Goal: Navigation & Orientation: Find specific page/section

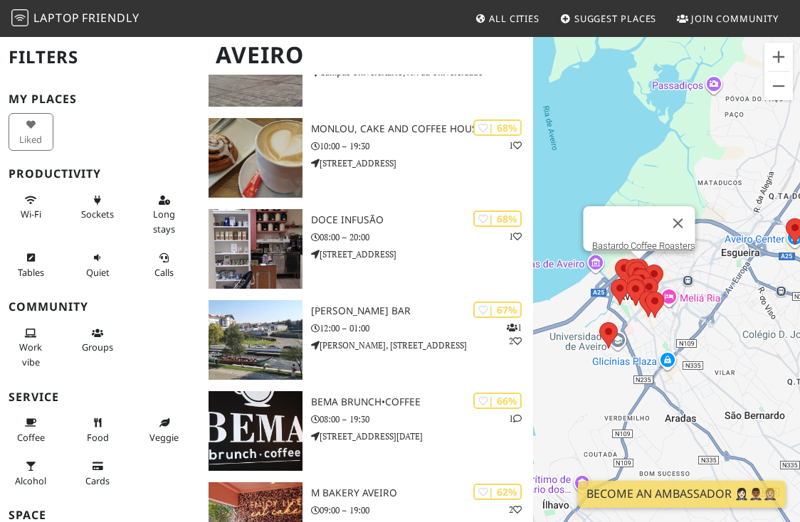
scroll to position [450, 0]
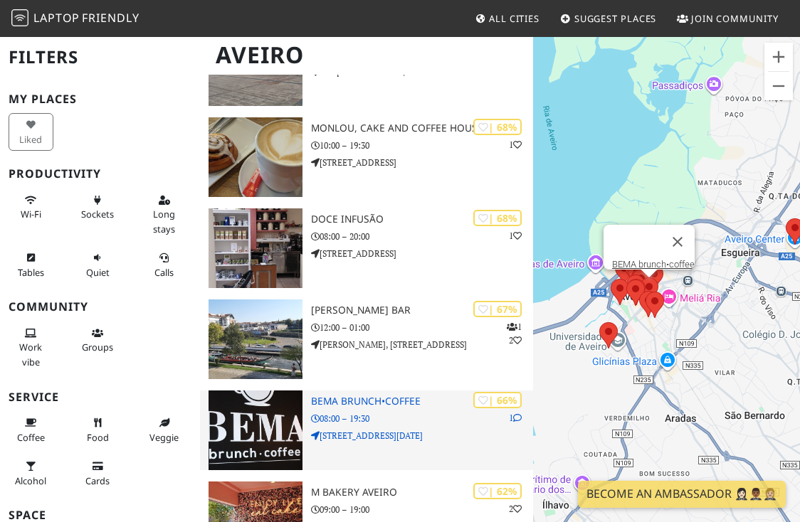
click at [275, 442] on img at bounding box center [255, 431] width 94 height 80
